Goal: Task Accomplishment & Management: Complete application form

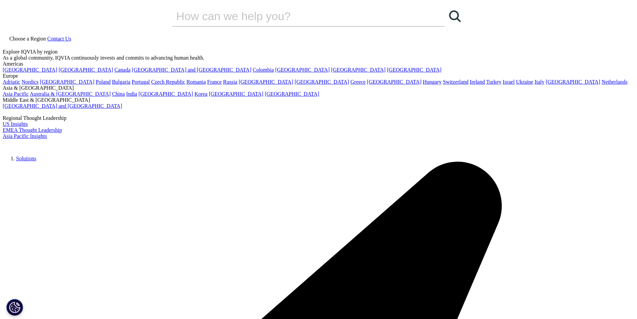
click at [71, 36] on span "Contact Us" at bounding box center [59, 39] width 24 height 6
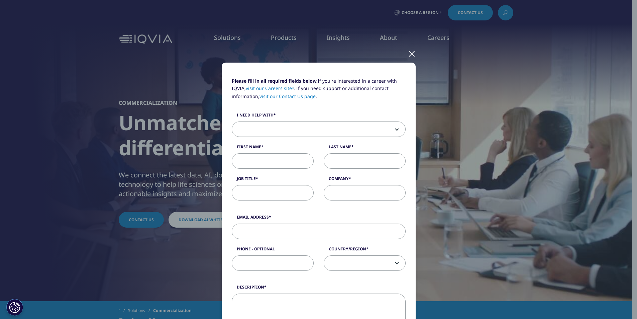
click at [346, 261] on span at bounding box center [364, 262] width 81 height 15
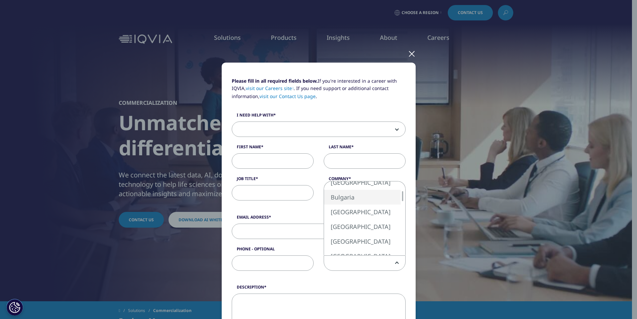
select select "Bulgaria"
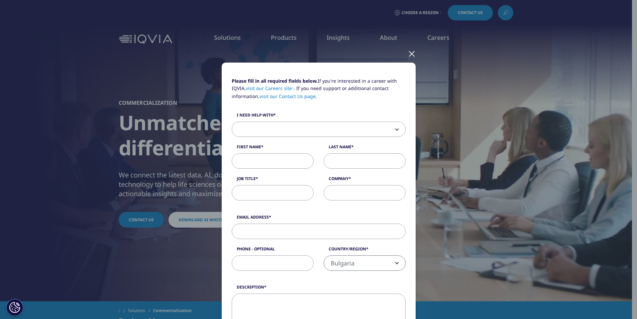
click at [270, 193] on input "Job Title" at bounding box center [273, 192] width 82 height 15
drag, startPoint x: 347, startPoint y: 183, endPoint x: 349, endPoint y: 187, distance: 4.7
click at [348, 183] on label "Company" at bounding box center [365, 180] width 82 height 9
click at [348, 185] on input "Company" at bounding box center [365, 192] width 82 height 15
click at [349, 189] on input "Company" at bounding box center [365, 192] width 82 height 15
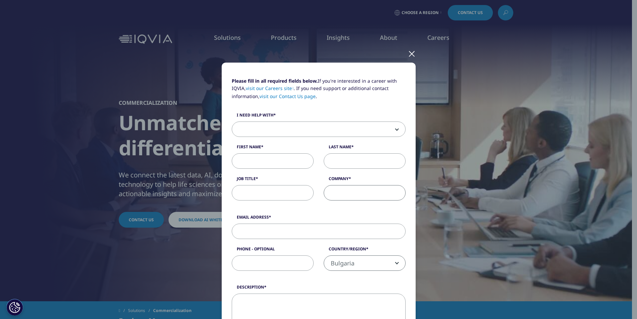
type input "startup"
type input "kiril"
type input "[PERSON_NAME]"
type input "[EMAIL_ADDRESS][DOMAIN_NAME]"
click at [240, 261] on input "0878996419" at bounding box center [273, 262] width 82 height 15
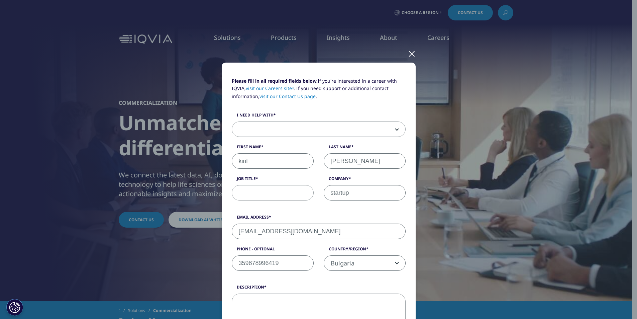
type input "359878996419"
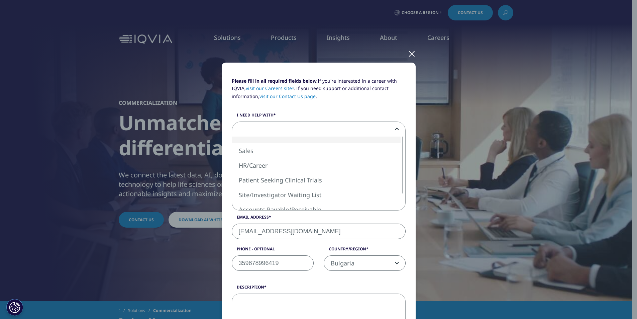
click at [262, 127] on span at bounding box center [318, 129] width 173 height 15
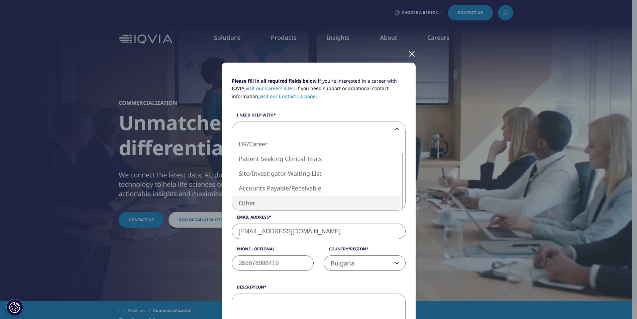
click at [72, 280] on div "Please fill in all required fields below. If you're interested in a career with…" at bounding box center [318, 159] width 637 height 319
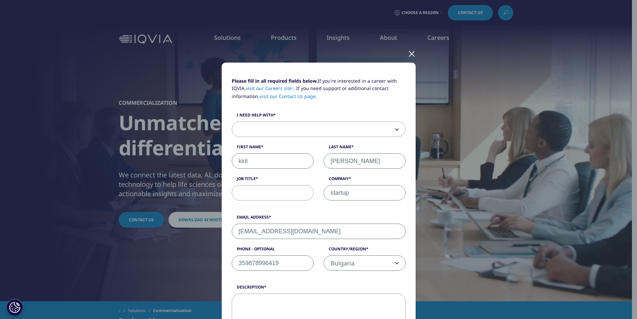
click at [103, 278] on div "Please fill in all required fields below. If you're interested in a career with…" at bounding box center [318, 159] width 637 height 319
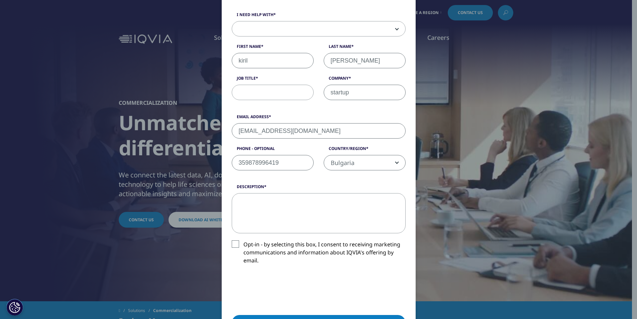
scroll to position [126, 0]
